Goal: Task Accomplishment & Management: Use online tool/utility

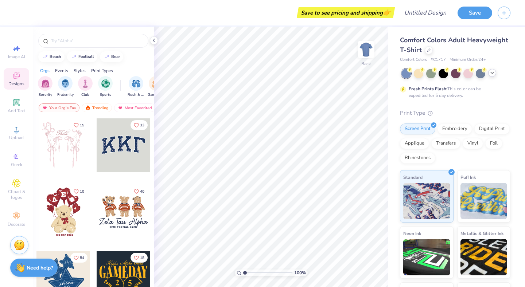
click at [490, 74] on icon at bounding box center [492, 73] width 6 height 6
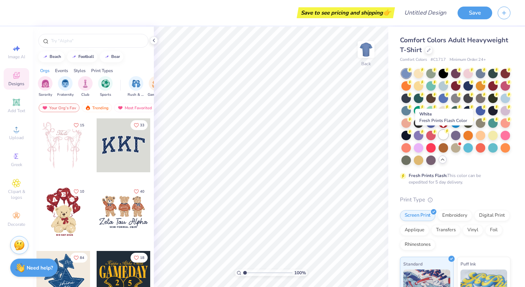
click at [443, 137] on div at bounding box center [442, 134] width 9 height 9
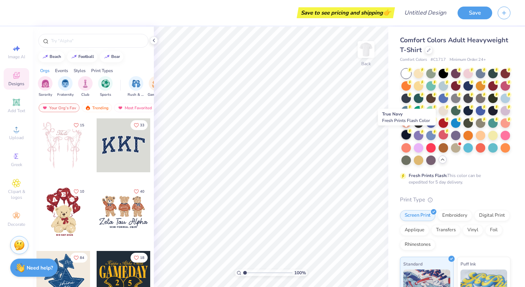
click at [406, 138] on div at bounding box center [405, 134] width 9 height 9
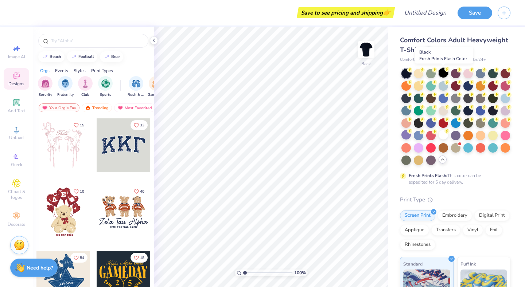
click at [444, 75] on div at bounding box center [442, 72] width 9 height 9
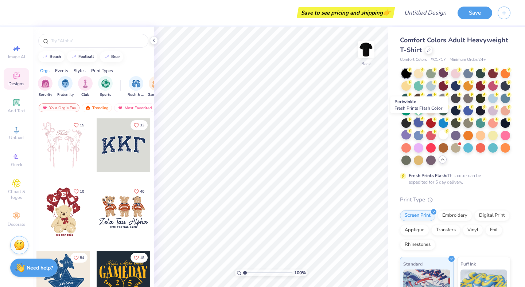
click at [419, 123] on div at bounding box center [417, 122] width 9 height 9
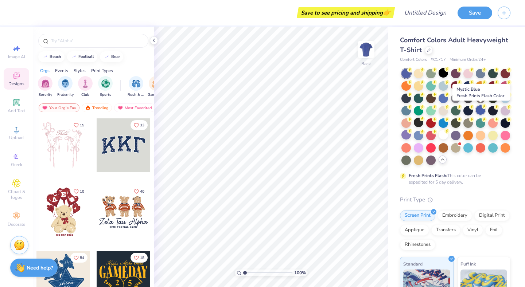
click at [477, 113] on div at bounding box center [479, 109] width 9 height 9
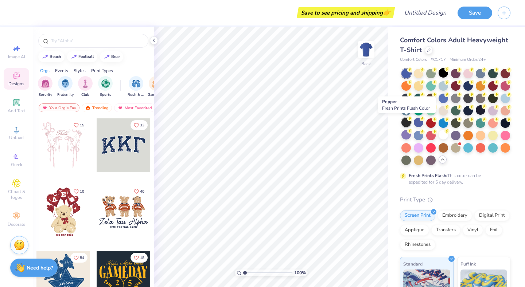
click at [409, 72] on circle at bounding box center [409, 69] width 5 height 5
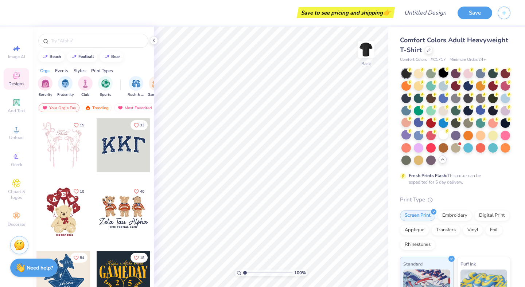
click at [442, 75] on div at bounding box center [442, 72] width 9 height 9
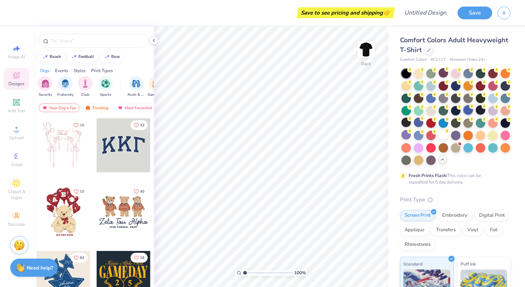
click at [466, 108] on div at bounding box center [467, 109] width 9 height 9
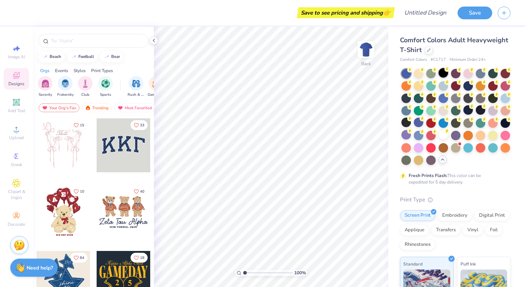
click at [445, 75] on div at bounding box center [442, 72] width 9 height 9
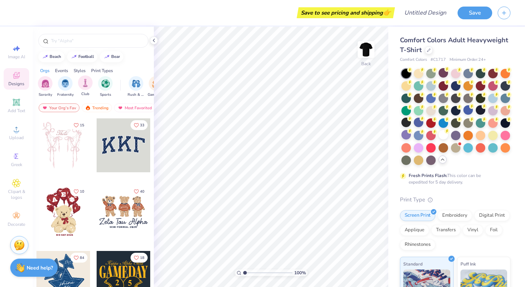
click at [85, 90] on div "Club" at bounding box center [85, 85] width 15 height 21
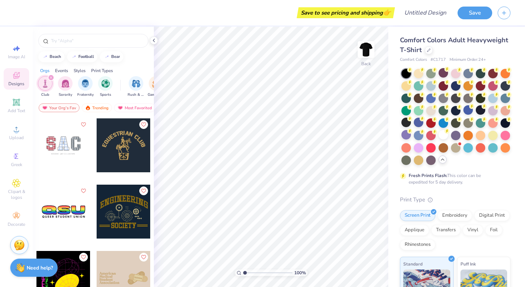
click at [63, 158] on div at bounding box center [63, 145] width 54 height 54
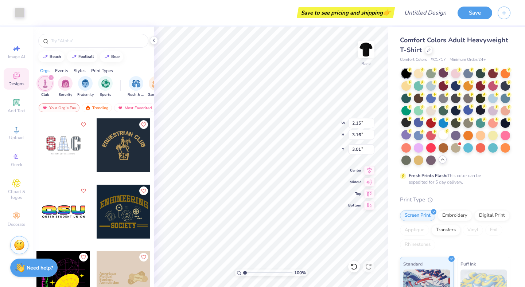
type input "2.15"
type input "3.16"
type input "3.01"
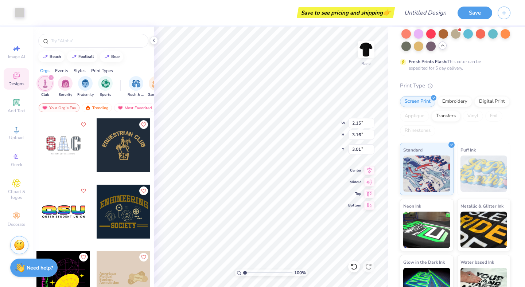
scroll to position [114, 0]
type input "3.00"
click at [21, 10] on div at bounding box center [20, 12] width 10 height 10
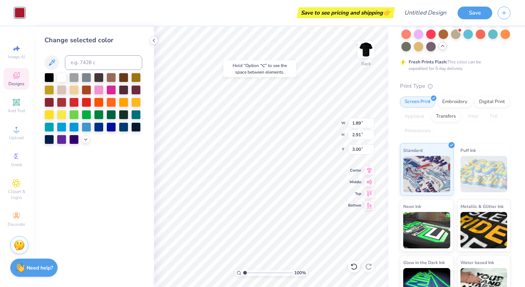
type input "2.13"
type input "3.15"
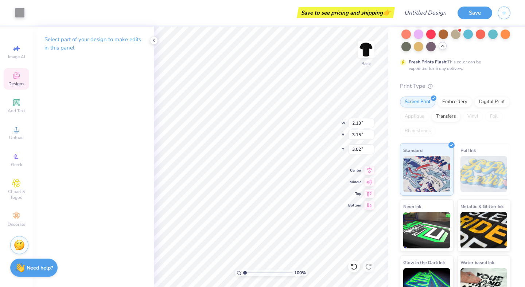
type input "3.00"
type input "1.89"
type input "2.91"
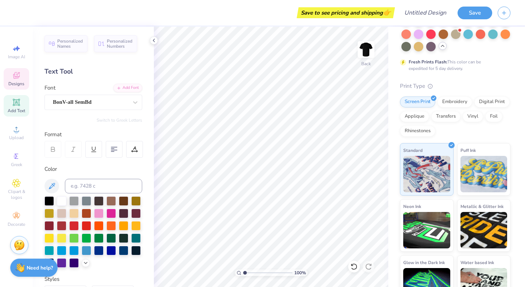
click at [18, 78] on icon at bounding box center [16, 75] width 7 height 7
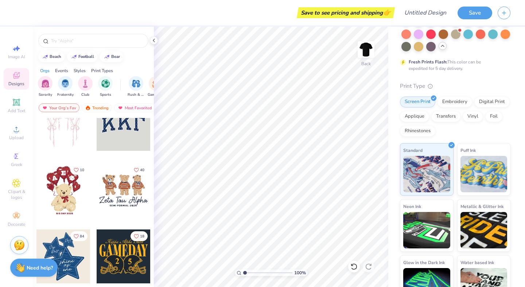
scroll to position [0, 0]
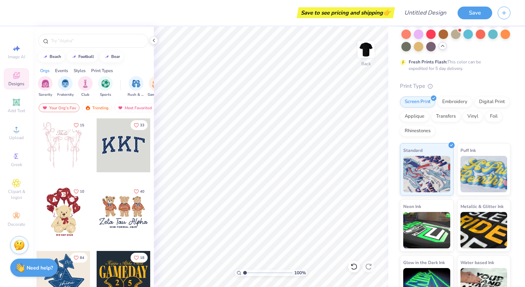
click at [126, 162] on div at bounding box center [124, 145] width 54 height 54
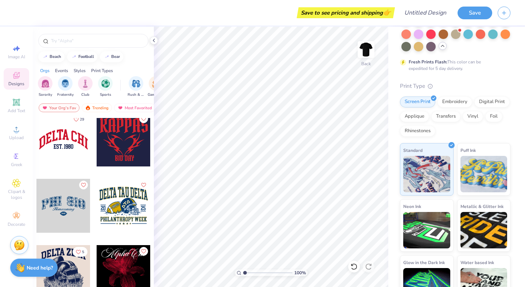
scroll to position [669, 0]
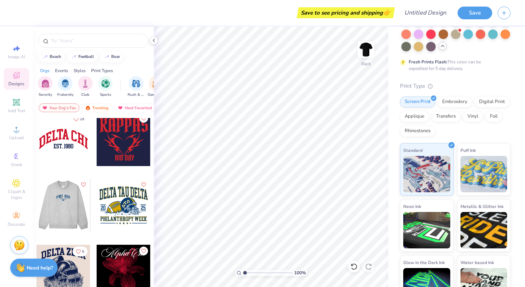
click at [36, 217] on div at bounding box center [10, 205] width 54 height 54
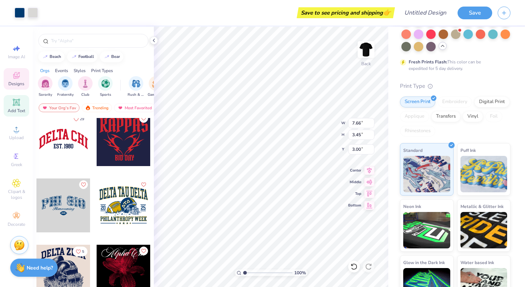
click at [16, 99] on icon at bounding box center [16, 102] width 9 height 9
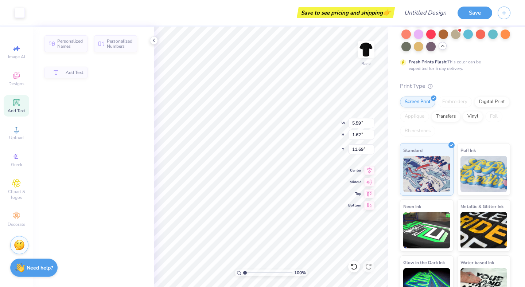
type input "5.59"
type input "1.62"
type input "11.69"
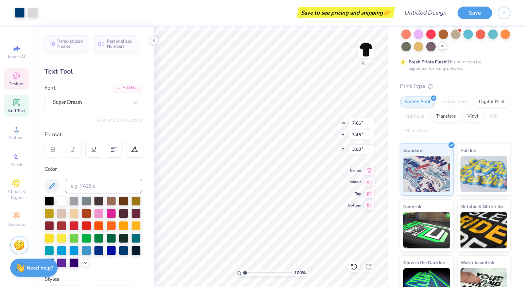
click at [62, 72] on div "Text Tool" at bounding box center [93, 72] width 98 height 10
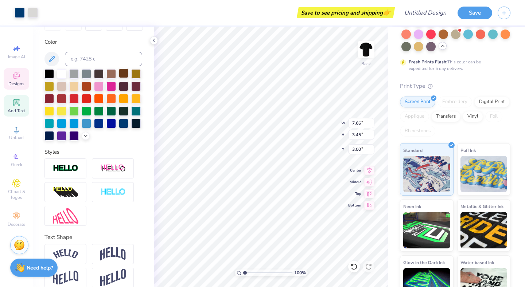
scroll to position [136, 0]
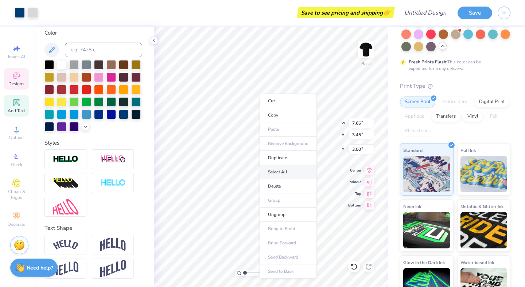
click at [285, 174] on li "Select All" at bounding box center [287, 172] width 57 height 14
type input "7.46"
type input "2.18"
type input "3.11"
click at [26, 79] on div "Designs" at bounding box center [16, 78] width 25 height 21
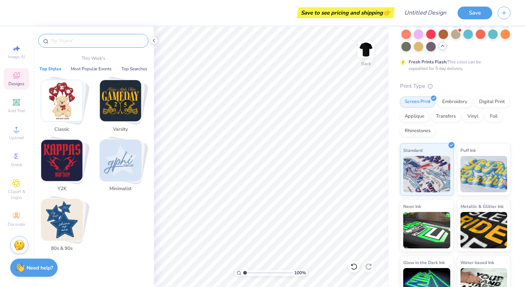
click at [88, 41] on input "text" at bounding box center [96, 40] width 93 height 7
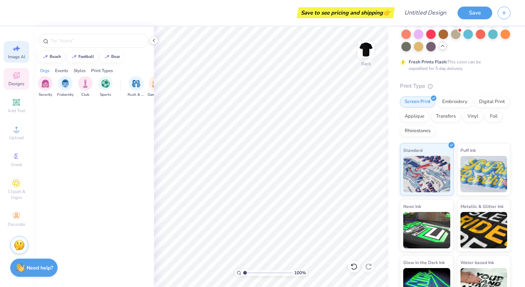
click at [21, 51] on div "Image AI" at bounding box center [16, 51] width 25 height 21
select select "4"
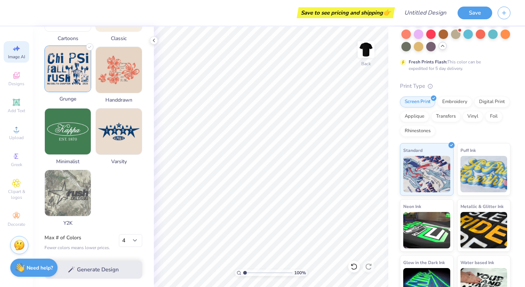
scroll to position [0, 0]
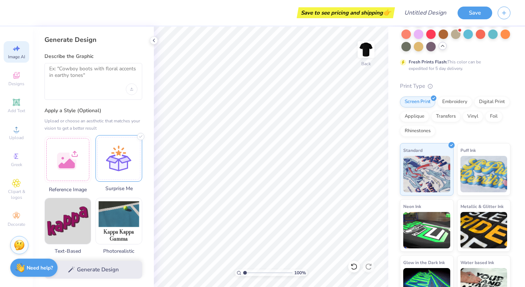
click at [115, 156] on div at bounding box center [118, 158] width 47 height 47
click at [105, 68] on textarea at bounding box center [93, 75] width 88 height 18
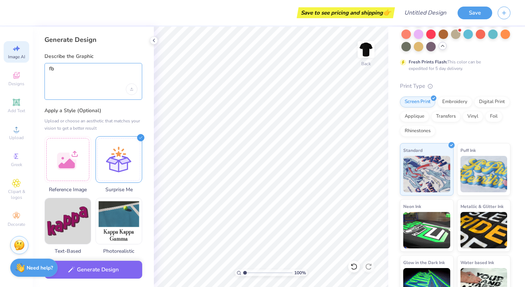
type textarea "f"
type textarea "FBLA"
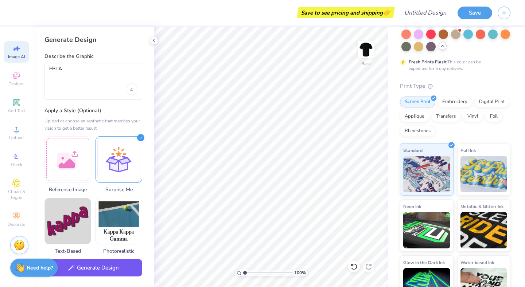
click at [109, 266] on button "Generate Design" at bounding box center [93, 268] width 98 height 18
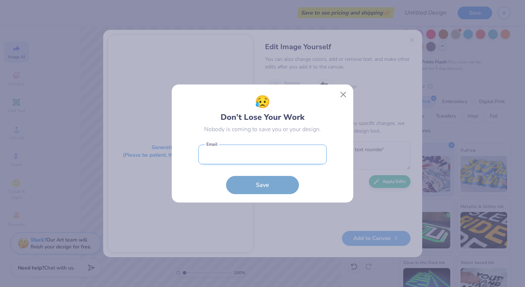
click at [234, 147] on input "email" at bounding box center [262, 155] width 128 height 20
type input "[EMAIL_ADDRESS][DOMAIN_NAME]"
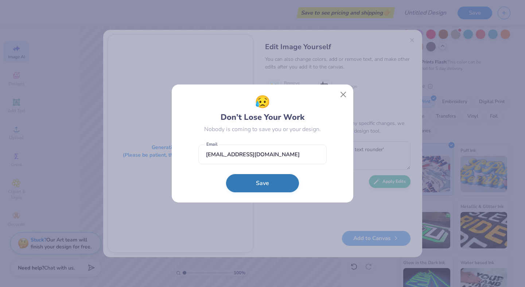
click at [271, 190] on button "Save" at bounding box center [262, 183] width 73 height 18
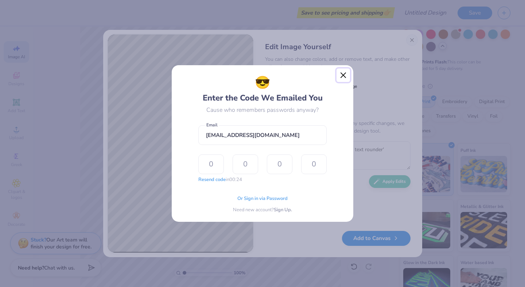
click at [337, 73] on button "Close" at bounding box center [343, 75] width 14 height 14
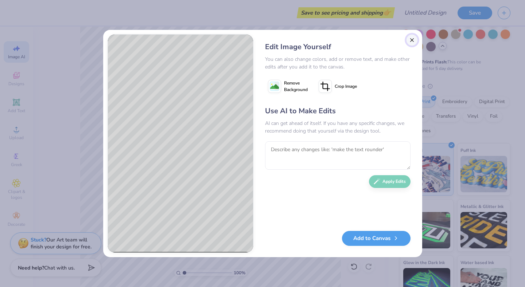
click at [411, 39] on button "Close" at bounding box center [412, 40] width 12 height 12
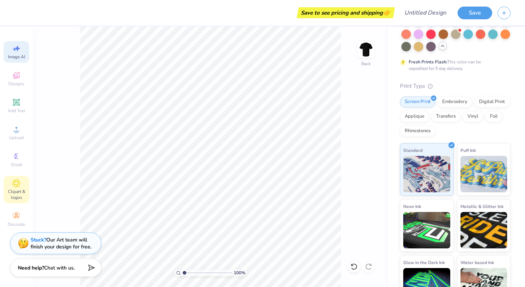
click at [19, 185] on icon at bounding box center [16, 183] width 8 height 9
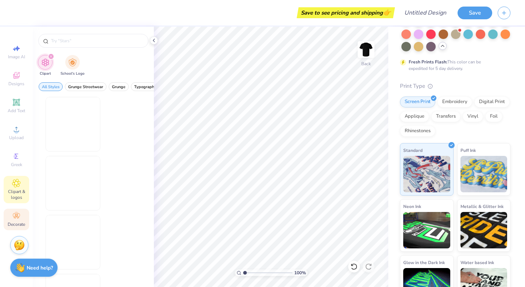
scroll to position [0, 0]
click at [15, 221] on span "Decorate" at bounding box center [16, 224] width 17 height 6
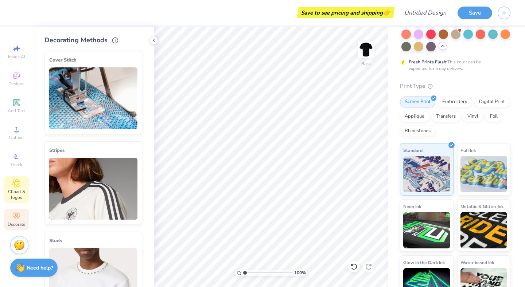
click at [16, 185] on icon at bounding box center [17, 183] width 4 height 4
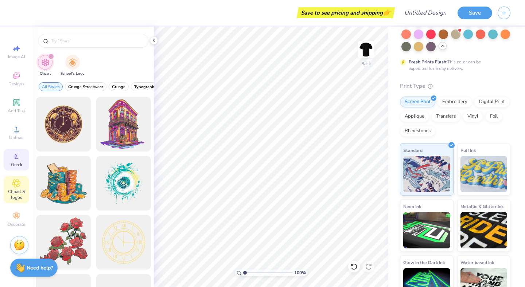
click at [19, 157] on icon at bounding box center [16, 156] width 9 height 9
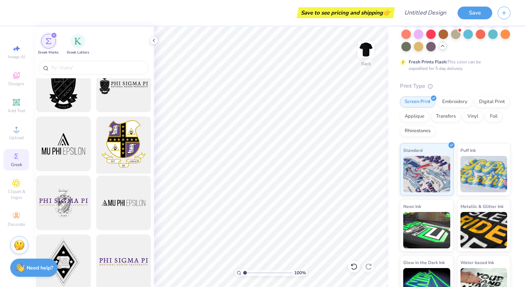
scroll to position [20, 0]
click at [77, 42] on img "filter for Greek Letters" at bounding box center [77, 40] width 7 height 7
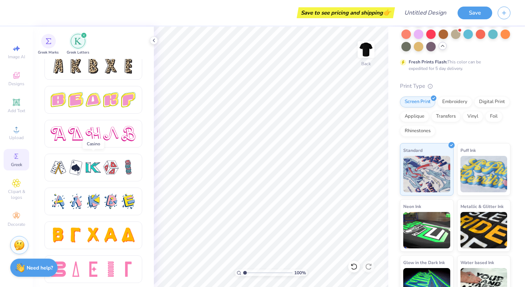
scroll to position [1228, 0]
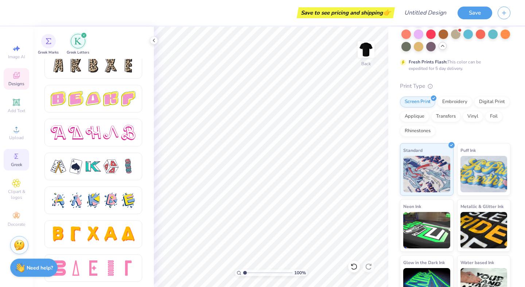
click at [14, 76] on icon at bounding box center [16, 76] width 6 height 5
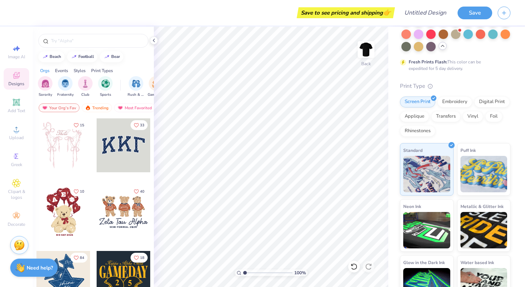
click at [93, 87] on div "Sorority Fraternity Club Sports" at bounding box center [79, 86] width 83 height 21
click at [89, 85] on div "filter for Club" at bounding box center [85, 82] width 15 height 15
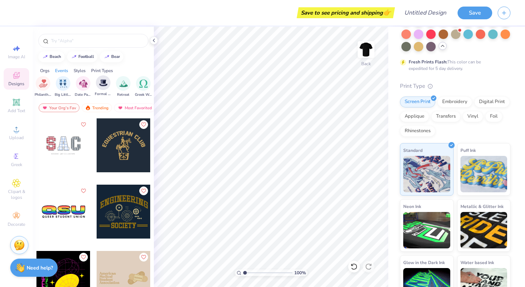
scroll to position [0, 195]
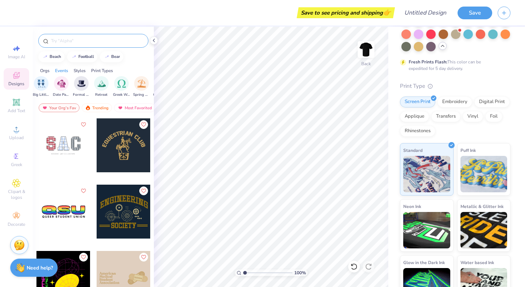
click at [107, 40] on input "text" at bounding box center [96, 40] width 93 height 7
type input "fbla"
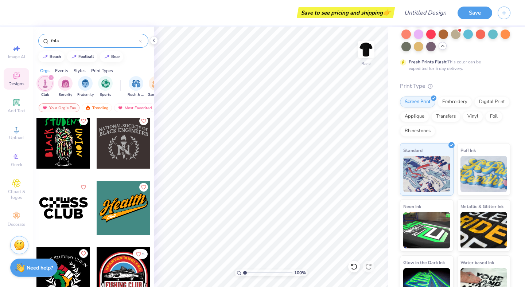
scroll to position [0, 0]
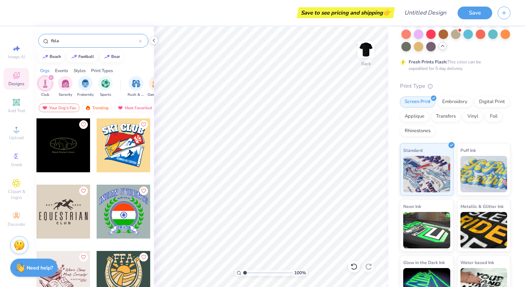
click at [44, 89] on div "filter for Club" at bounding box center [45, 83] width 15 height 15
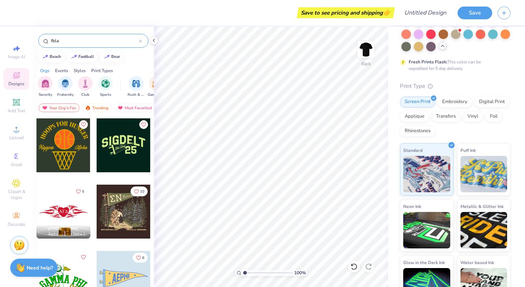
click at [79, 69] on div "Styles" at bounding box center [80, 70] width 12 height 7
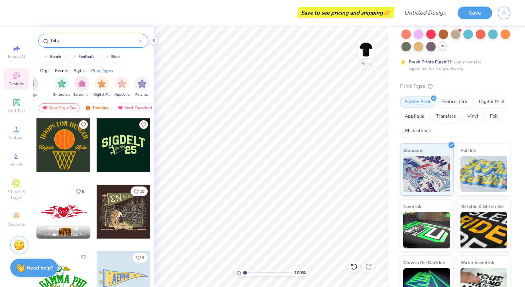
scroll to position [0, 585]
click at [75, 85] on img "filter for Screen Print" at bounding box center [73, 83] width 8 height 8
click at [75, 85] on img "filter for Embroidery" at bounding box center [73, 83] width 8 height 8
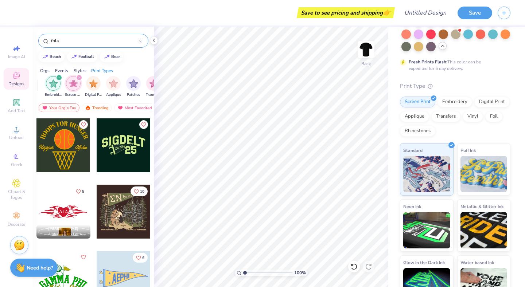
click at [79, 79] on icon "filter for Screen Print" at bounding box center [79, 77] width 3 height 3
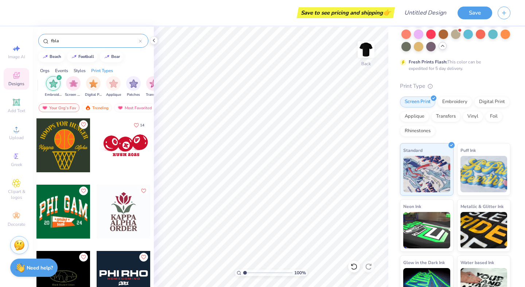
click at [57, 78] on div "filter for Embroidery" at bounding box center [59, 77] width 7 height 7
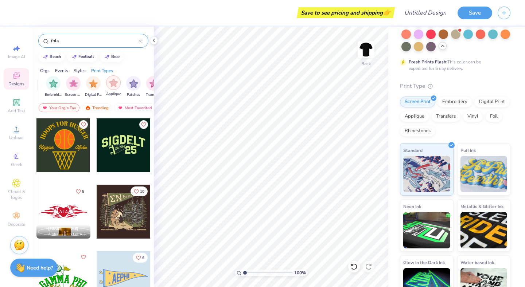
scroll to position [0, 613]
click at [107, 84] on img "filter for Patches" at bounding box center [105, 83] width 8 height 8
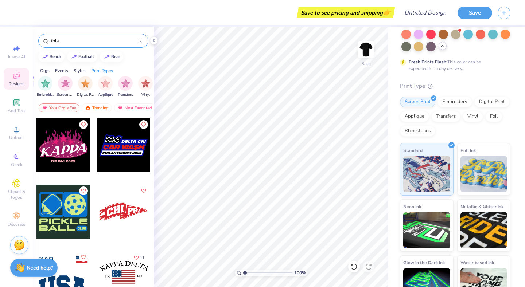
click at [19, 76] on icon at bounding box center [16, 75] width 7 height 7
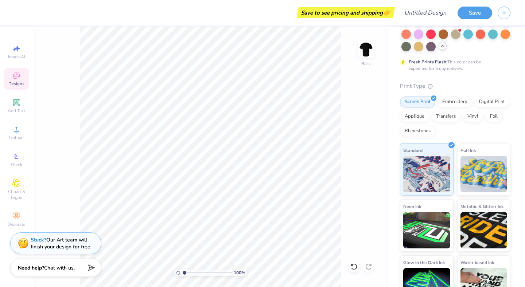
click at [18, 82] on span "Designs" at bounding box center [16, 84] width 16 height 6
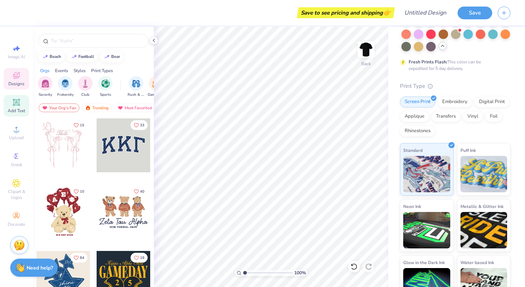
click at [15, 108] on span "Add Text" at bounding box center [16, 111] width 17 height 6
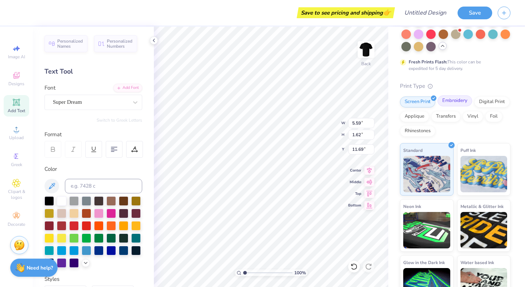
click at [451, 99] on div "Embroidery" at bounding box center [454, 100] width 35 height 11
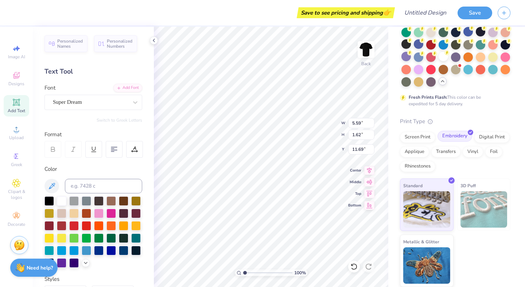
scroll to position [78, 0]
click at [417, 138] on div "Screen Print" at bounding box center [417, 136] width 35 height 11
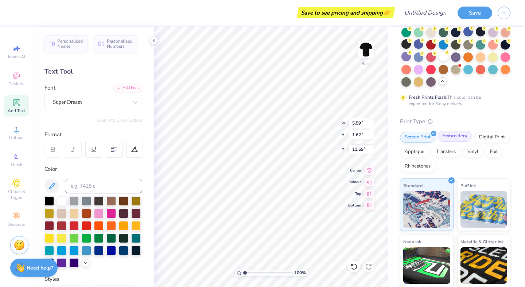
click at [447, 136] on div "Embroidery" at bounding box center [454, 136] width 35 height 11
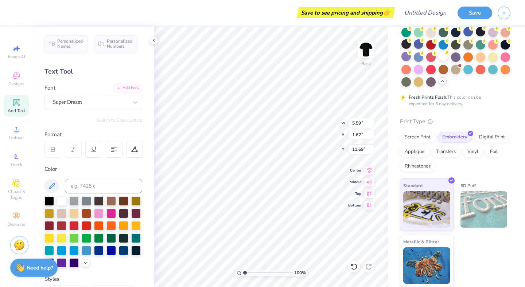
click at [429, 124] on span at bounding box center [429, 121] width 8 height 7
click at [429, 122] on circle at bounding box center [430, 120] width 4 height 4
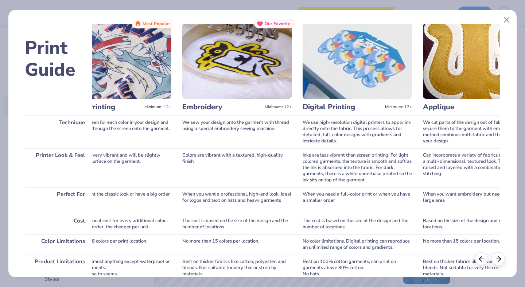
scroll to position [0, 42]
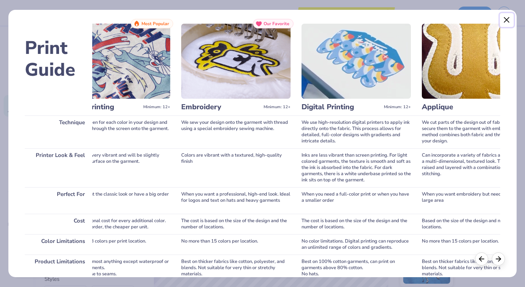
click at [504, 19] on button "Close" at bounding box center [506, 20] width 14 height 14
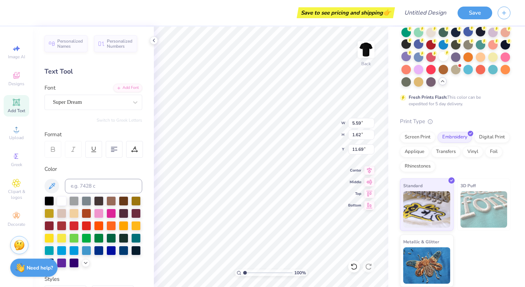
type textarea "FBLA"
type input "5.36"
type input "1.63"
type input "8.00"
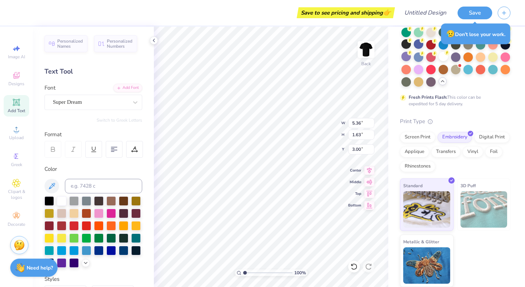
type input "3.00"
click at [98, 215] on div at bounding box center [98, 212] width 9 height 9
click at [101, 249] on div at bounding box center [98, 249] width 9 height 9
click at [64, 199] on div at bounding box center [61, 200] width 9 height 9
click at [60, 39] on span "Personalized Names" at bounding box center [70, 43] width 26 height 10
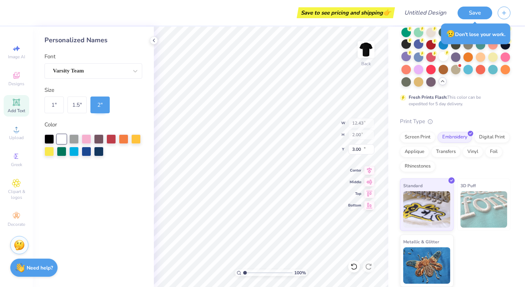
type input "12.43"
type input "2.00"
type input "11.50"
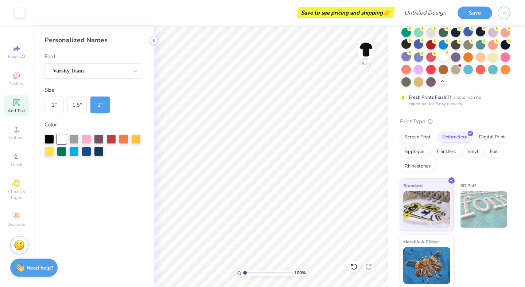
click at [154, 39] on icon at bounding box center [154, 41] width 6 height 6
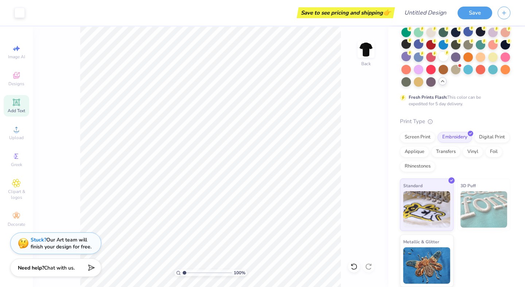
click at [22, 109] on span "Add Text" at bounding box center [16, 111] width 17 height 6
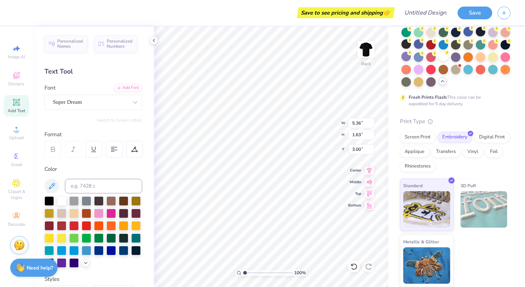
type input "5.36"
type input "1.63"
type input "3.00"
click at [50, 259] on div "Need help? Chat with us." at bounding box center [33, 267] width 47 height 18
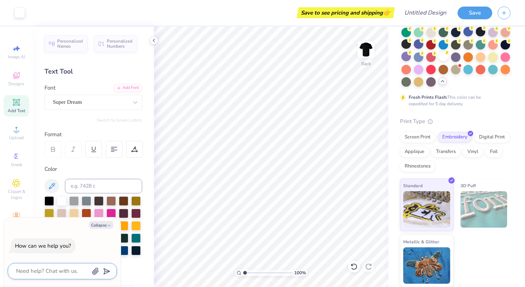
click at [52, 274] on textarea at bounding box center [52, 271] width 74 height 10
type textarea "i"
type textarea "x"
type textarea "i"
type textarea "x"
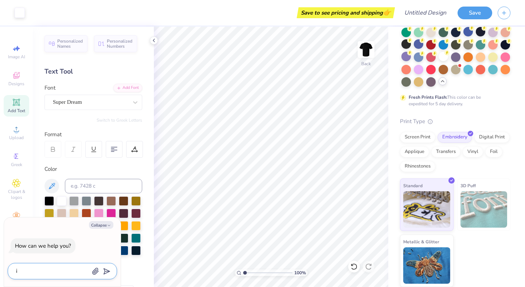
type textarea "i n"
type textarea "x"
type textarea "i ne"
type textarea "x"
type textarea "i nee"
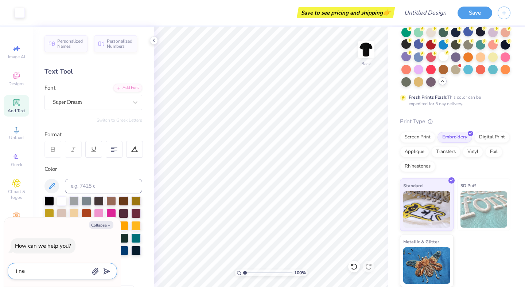
type textarea "x"
type textarea "i need"
type textarea "x"
type textarea "i need"
type textarea "x"
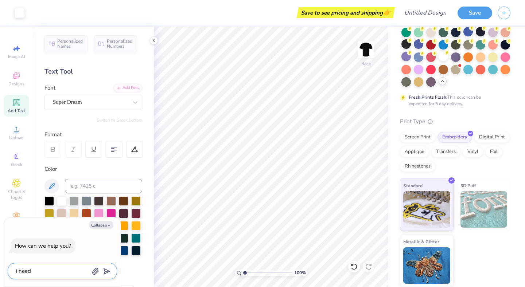
type textarea "i need a"
type textarea "x"
type textarea "i need a"
type textarea "x"
type textarea "i need a u"
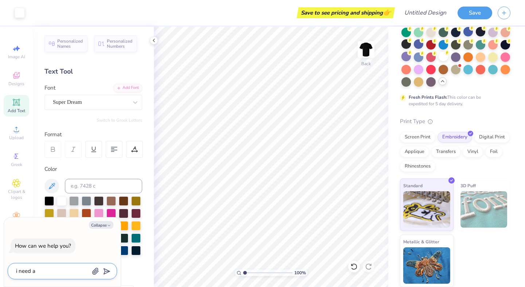
type textarea "x"
type textarea "i need a un"
type textarea "x"
type textarea "i need a uni"
type textarea "x"
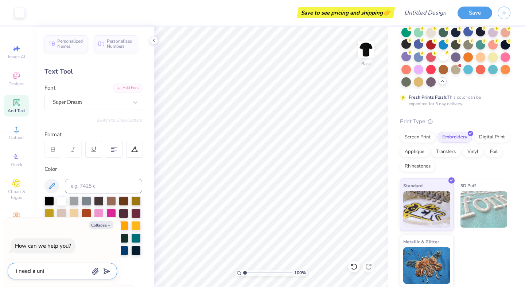
type textarea "i need a univ"
type textarea "x"
type textarea "i need a unive"
type textarea "x"
type textarea "i need a univer"
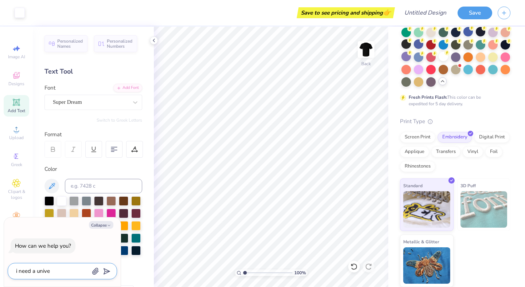
type textarea "x"
type textarea "i need a univers"
type textarea "x"
type textarea "i need a universt"
type textarea "x"
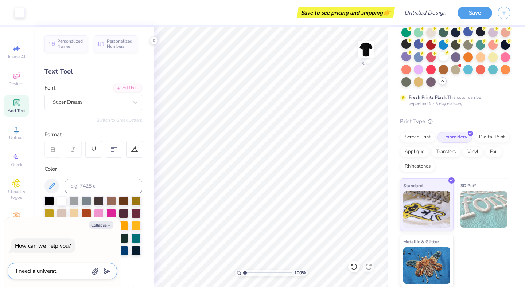
type textarea "i need a universti"
type textarea "x"
type textarea "i need a universtiy"
type textarea "x"
type textarea "i need a universtiy"
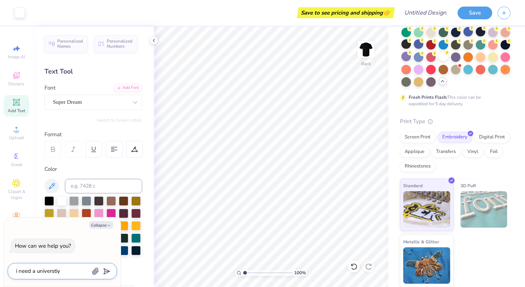
type textarea "x"
type textarea "i need a universtiy t"
type textarea "x"
type textarea "i need a universtiy ty"
type textarea "x"
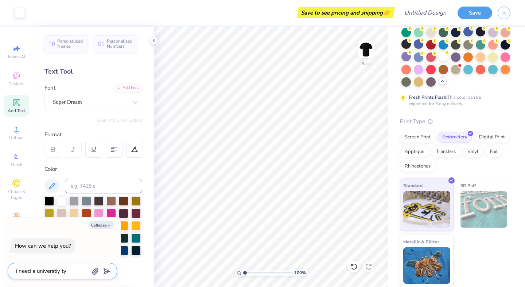
type textarea "i need a universtiy typ"
type textarea "x"
type textarea "i need a universtiy type"
type textarea "x"
type textarea "i need a universtiy type"
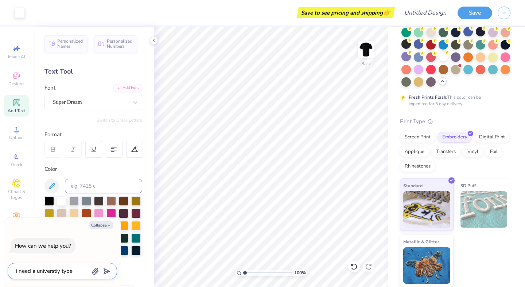
type textarea "x"
type textarea "i need a universtiy type s"
type textarea "x"
type textarea "i need a universtiy type st"
type textarea "x"
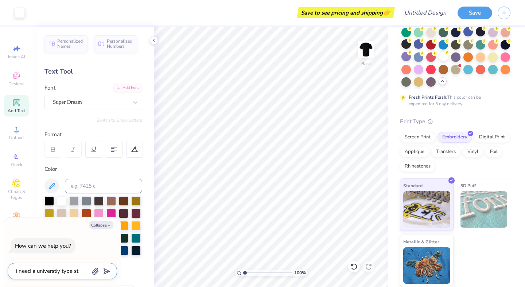
type textarea "i need a universtiy type sty"
type textarea "x"
type textarea "i need a universtiy type styl"
type textarea "x"
type textarea "i need a universtiy type style"
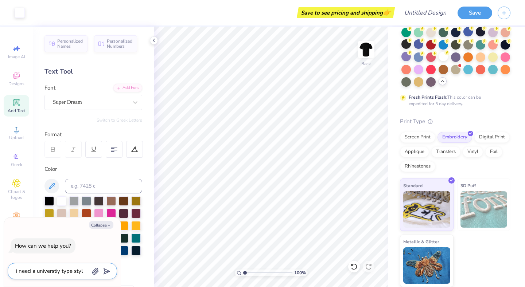
type textarea "x"
type textarea "i need a universtiy type style"
type textarea "x"
type textarea "i need a universtiy type style f"
type textarea "x"
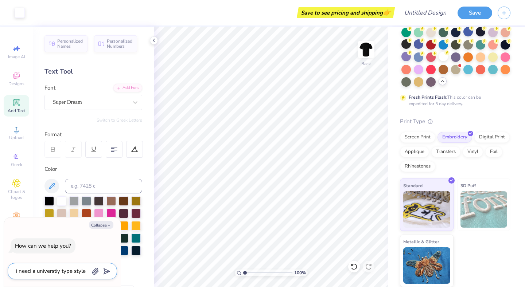
type textarea "i need a universtiy type style fo"
type textarea "x"
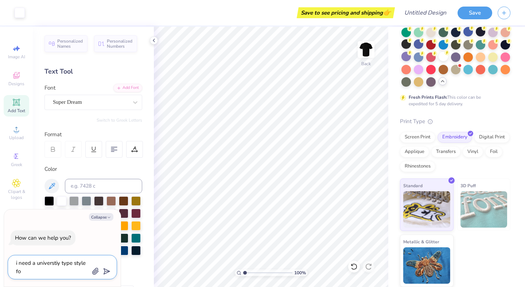
type textarea "i need a universtiy type style for"
type textarea "x"
type textarea "i need a universtiy type style for"
type textarea "x"
type textarea "i need a universtiy type style for a"
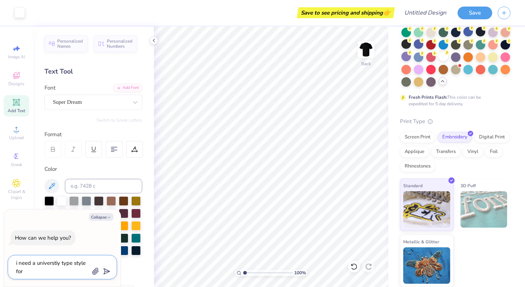
type textarea "x"
type textarea "i need a universtiy type style for a"
type textarea "x"
type textarea "i need a universtiy type style for a s"
type textarea "x"
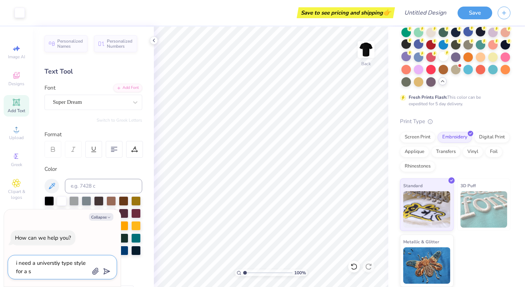
type textarea "i need a universtiy type style for a sh"
type textarea "x"
type textarea "i need a universtiy type style for a shi"
type textarea "x"
type textarea "i need a universtiy type style for a shif"
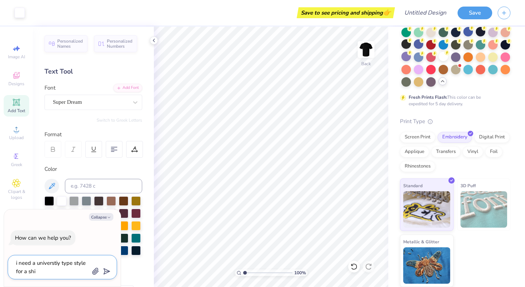
type textarea "x"
type textarea "i need a universtiy type style for a shift"
type textarea "x"
type textarea "i need a universtiy type style for a shift,"
type textarea "x"
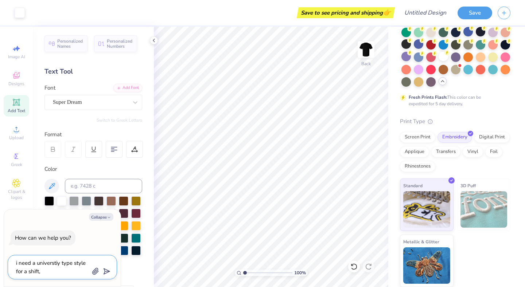
type textarea "i need a universtiy type style for a shift,"
type textarea "x"
type textarea "i need a universtiy type style for a shift, i"
type textarea "x"
type textarea "i need a universtiy type style for a shift, it"
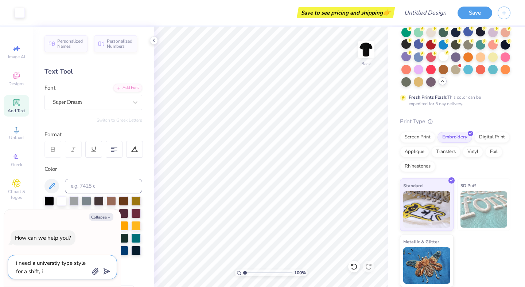
type textarea "x"
type textarea "i need a universtiy type style for a shift, its"
type textarea "x"
type textarea "i need a universtiy type style for a shift, its"
type textarea "x"
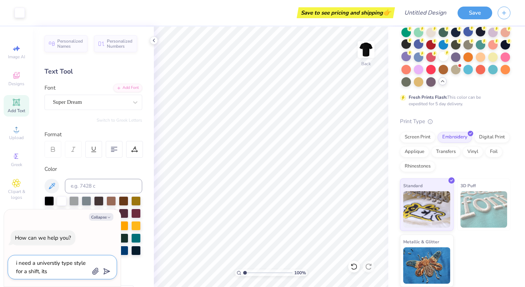
type textarea "i need a universtiy type style for a shift, its f"
type textarea "x"
type textarea "i need a universtiy type style for a shift, its fo"
type textarea "x"
type textarea "i need a universtiy type style for a shift, its for"
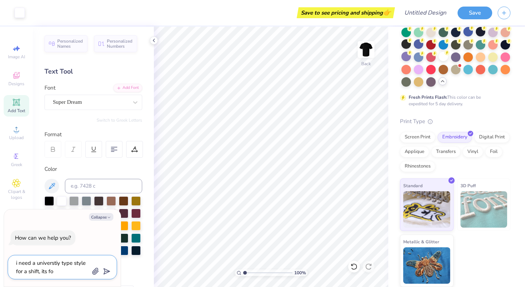
type textarea "x"
type textarea "i need a universtiy type style for a shift, its fo"
type textarea "x"
type textarea "i need a universtiy type style for a shift, its f"
type textarea "x"
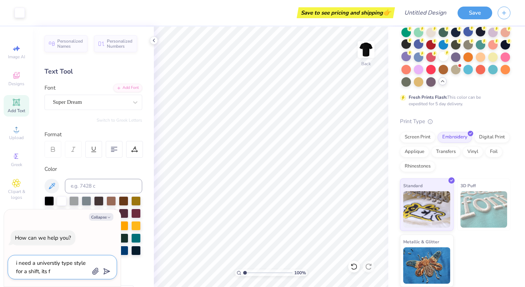
type textarea "i need a universtiy type style for a shift, its"
type textarea "x"
type textarea "i need a universtiy type style for a shift, its"
type textarea "x"
type textarea "i need a universtiy type style for a shift, it"
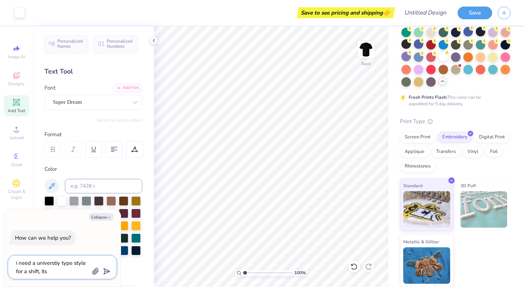
type textarea "x"
type textarea "i need a universtiy type style for a shift, i"
type textarea "x"
type textarea "i need a universtiy type style for a shift,"
type textarea "x"
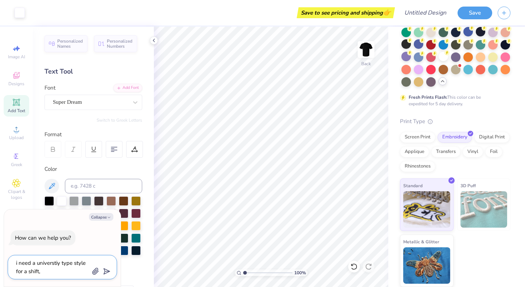
type textarea "i need a universtiy type style for a shift,"
type textarea "x"
type textarea "i need a universtiy type style for a shift"
type textarea "x"
type textarea "i need a universtiy type style for a shif"
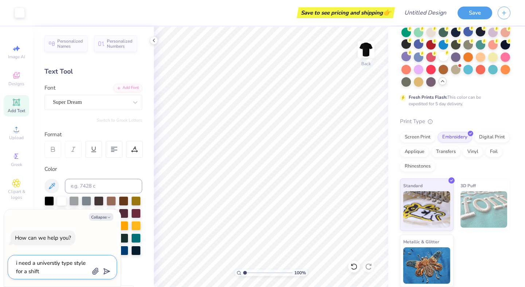
type textarea "x"
type textarea "i need a universtiy type style for a shi"
type textarea "x"
type textarea "i need a universtiy type style for a shir"
type textarea "x"
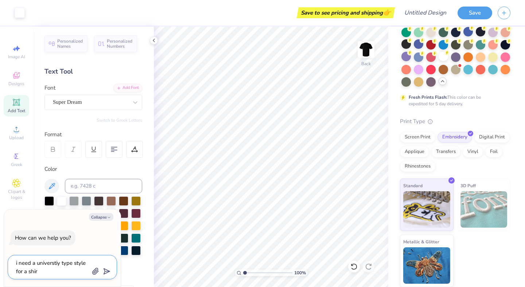
type textarea "i need a universtiy type style for a shirt"
type textarea "x"
type textarea "i need a universtiy type style for a shirt,"
type textarea "x"
type textarea "i need a universtiy type style for a shirt,"
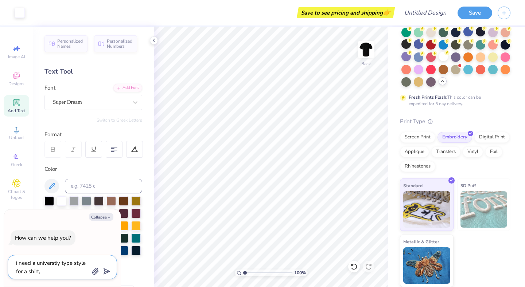
type textarea "x"
type textarea "i need a universtiy type style for a shirt, i"
type textarea "x"
type textarea "i need a universtiy type style for a shirt, it"
type textarea "x"
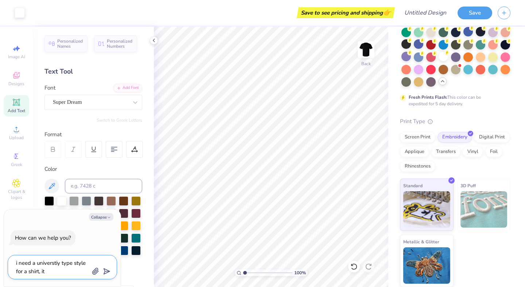
type textarea "i need a universtiy type style for a shirt, its"
type textarea "x"
type textarea "i need a universtiy type style for a shirt, its"
type textarea "x"
type textarea "i need a universtiy type style for a shirt, its f"
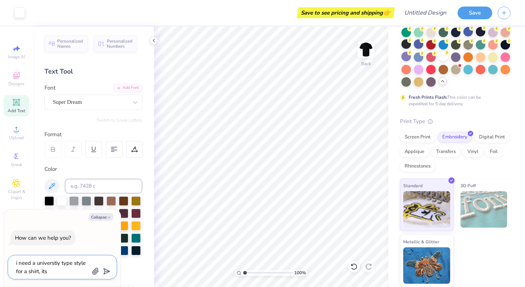
type textarea "x"
type textarea "i need a universtiy type style for a shirt, its fr"
type textarea "x"
type textarea "i need a universtiy type style for a shirt, its fr"
type textarea "x"
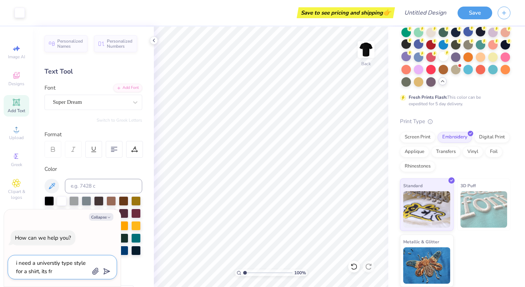
type textarea "i need a universtiy type style for a shirt, its fr"
type textarea "x"
type textarea "i need a universtiy type style for a shirt, its f"
type textarea "x"
type textarea "i need a universtiy type style for a shirt, its fo"
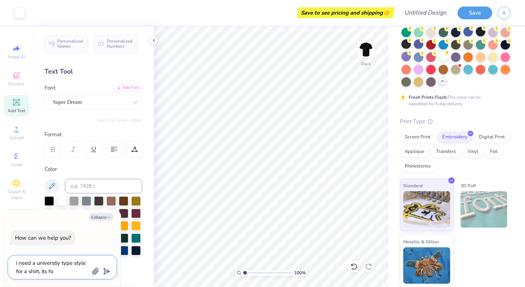
type textarea "x"
type textarea "i need a universtiy type style for a shirt, its for"
type textarea "x"
type textarea "i need a universtiy type style for a shirt, its for"
type textarea "x"
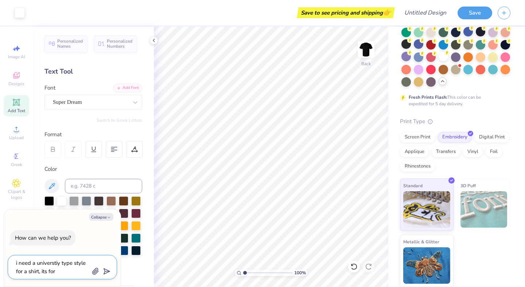
type textarea "i need a universtiy type style for a shirt, its for f"
type textarea "x"
type textarea "i need a universtiy type style for a shirt, its for fb"
type textarea "x"
type textarea "i need a universtiy type style for a shirt, its for fbl"
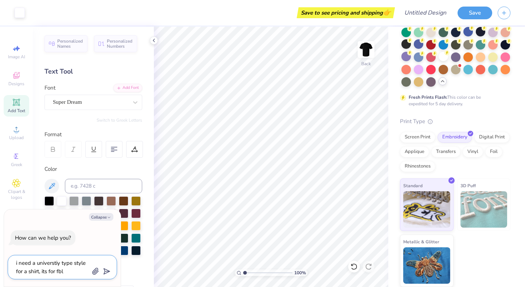
type textarea "x"
type textarea "i need a universtiy type style for a shirt, its for fbla"
type textarea "x"
type textarea "i need a universtiy type style for a shirt, its for fbla."
type textarea "x"
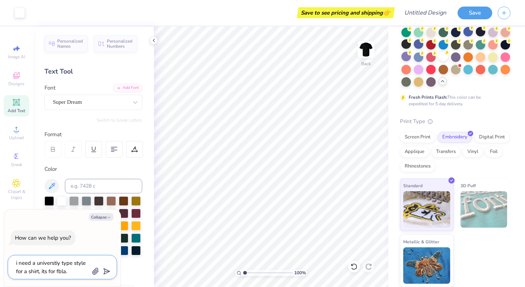
type textarea "i need a universtiy type style for a shirt, its for fbla."
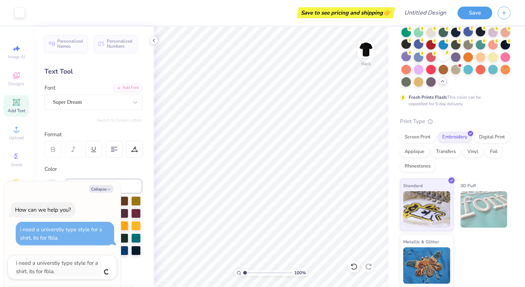
type textarea "x"
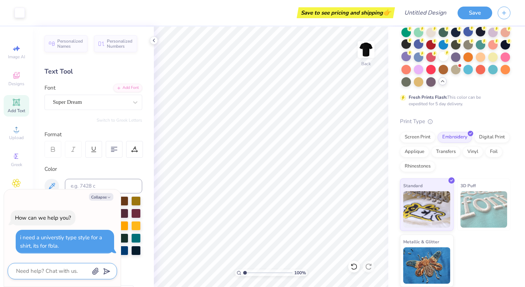
click at [58, 269] on textarea at bounding box center [52, 271] width 74 height 10
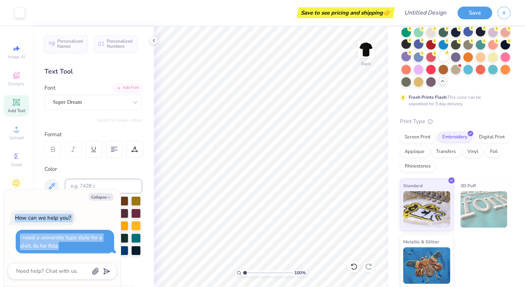
drag, startPoint x: 69, startPoint y: 189, endPoint x: 64, endPoint y: 264, distance: 75.5
click at [64, 263] on div "Collapse How can we help you? i need a universtiy type style for a shirt, its f…" at bounding box center [62, 238] width 117 height 98
click at [98, 197] on button "Collapse" at bounding box center [101, 197] width 24 height 8
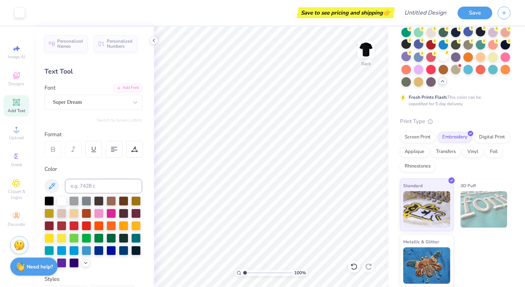
click at [45, 265] on strong "Need help?" at bounding box center [40, 266] width 26 height 7
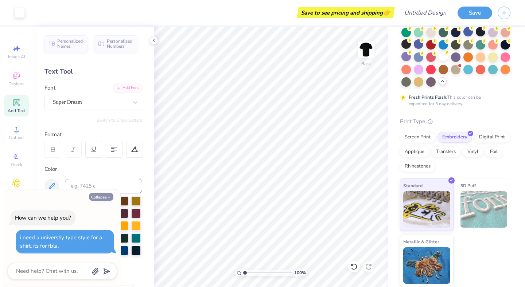
click at [99, 196] on button "Collapse" at bounding box center [101, 197] width 24 height 8
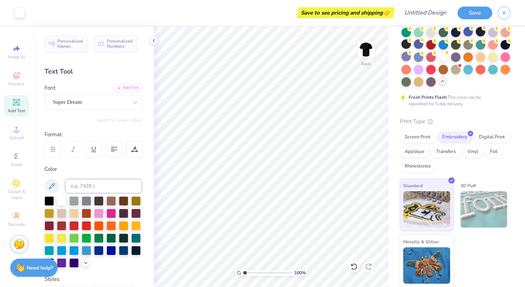
click at [19, 244] on img at bounding box center [19, 244] width 11 height 11
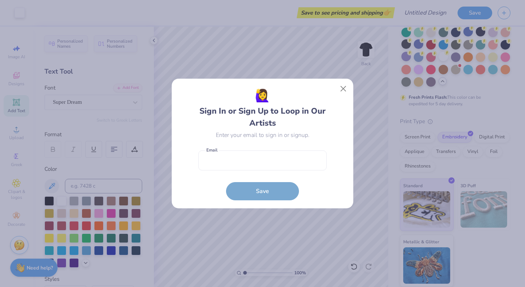
click at [270, 220] on div "🙋‍♀️ Sign In or Sign Up to Loop in Our Artists Enter your email to sign in or s…" at bounding box center [262, 143] width 525 height 287
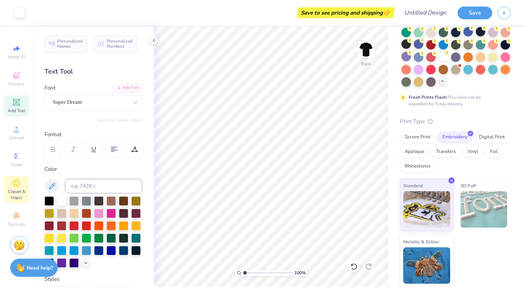
click at [19, 190] on span "Clipart & logos" at bounding box center [16, 195] width 25 height 12
click at [16, 75] on icon at bounding box center [16, 75] width 9 height 9
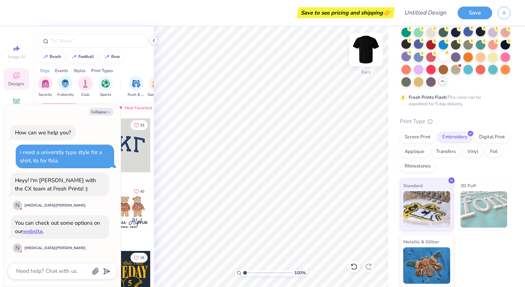
click at [370, 47] on img at bounding box center [365, 49] width 29 height 29
click at [505, 12] on icon "button" at bounding box center [504, 12] width 6 height 6
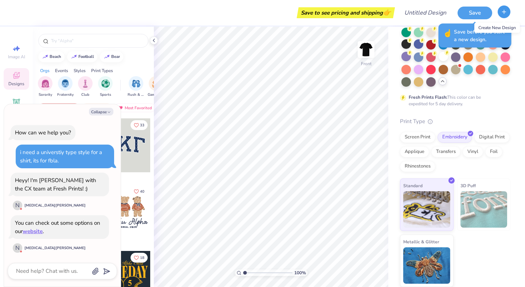
click at [502, 12] on icon "button" at bounding box center [504, 12] width 6 height 6
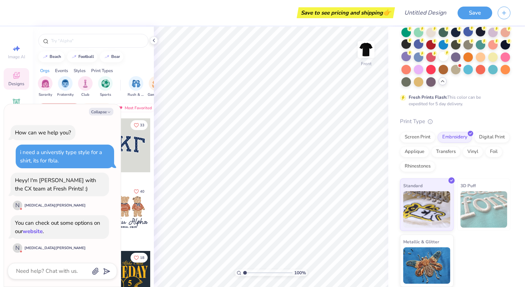
click at [31, 231] on link "website" at bounding box center [33, 231] width 20 height 7
